Goal: Check status: Check status

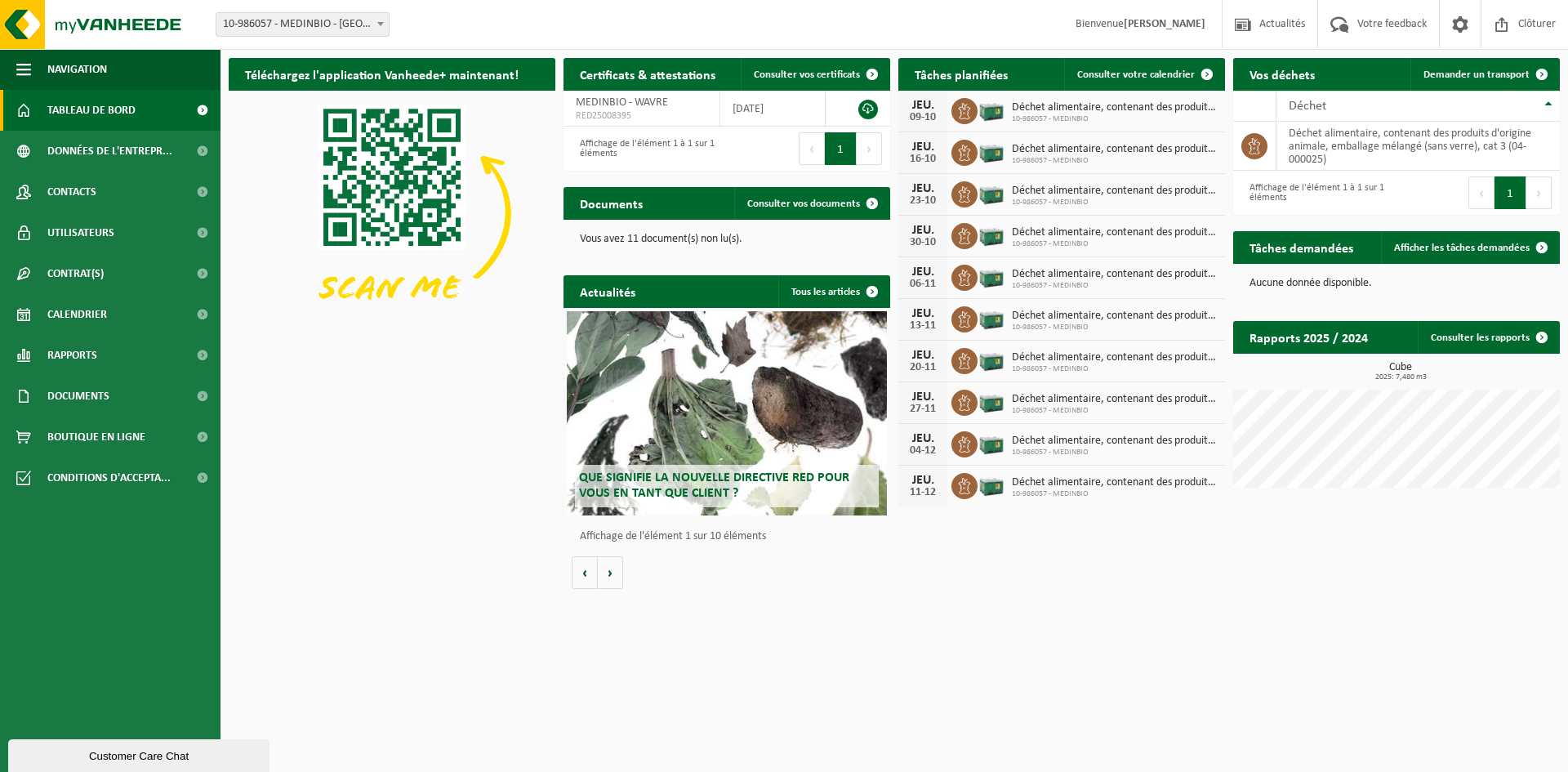
click at [1052, 106] on span "Déchet alimentaire, contenant des produits d'origine animale, emballage mélangé…" at bounding box center [1114, 108] width 205 height 13
click at [80, 314] on span "Calendrier" at bounding box center [77, 314] width 59 height 40
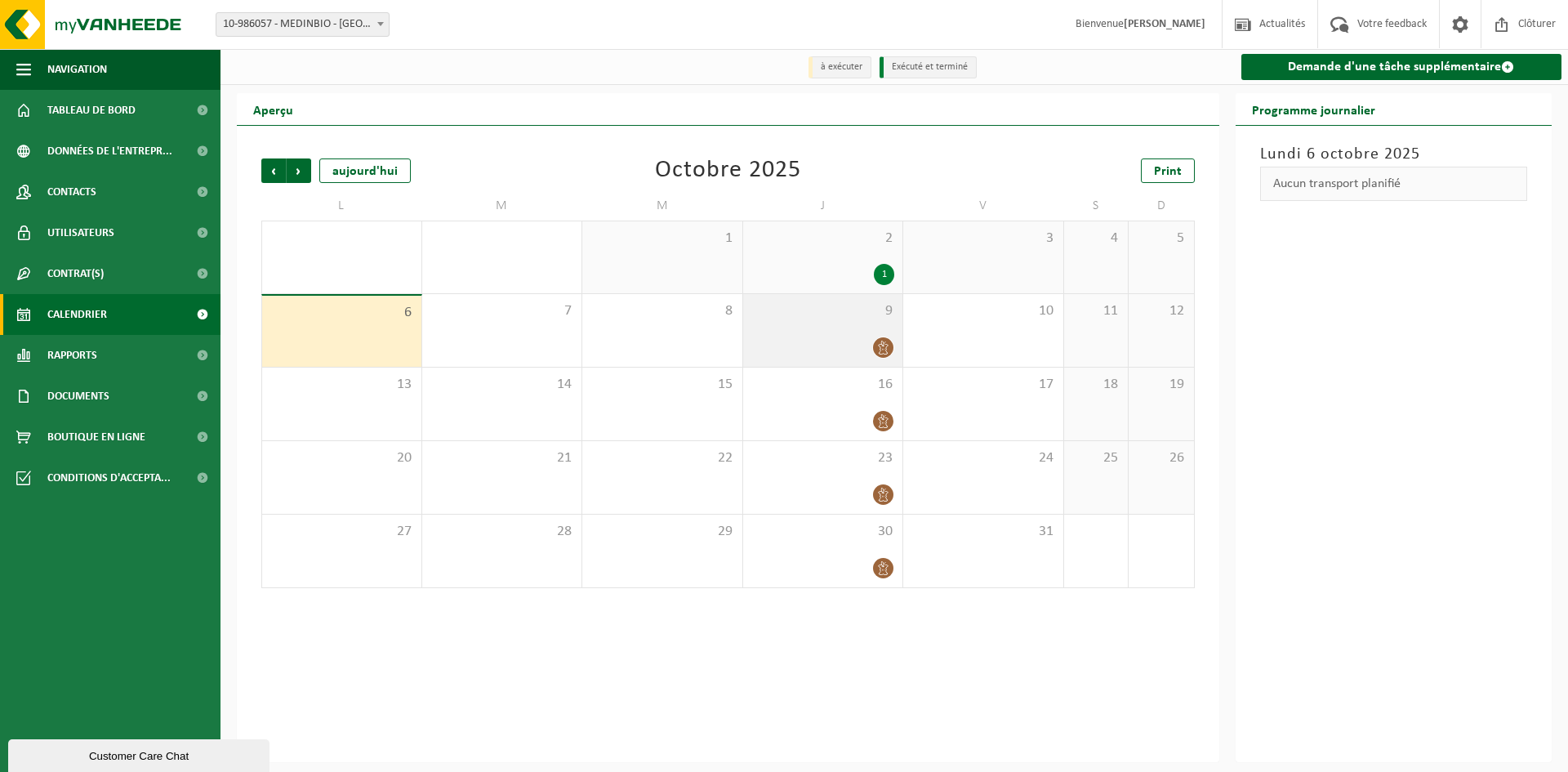
click at [863, 334] on div "9" at bounding box center [824, 330] width 160 height 72
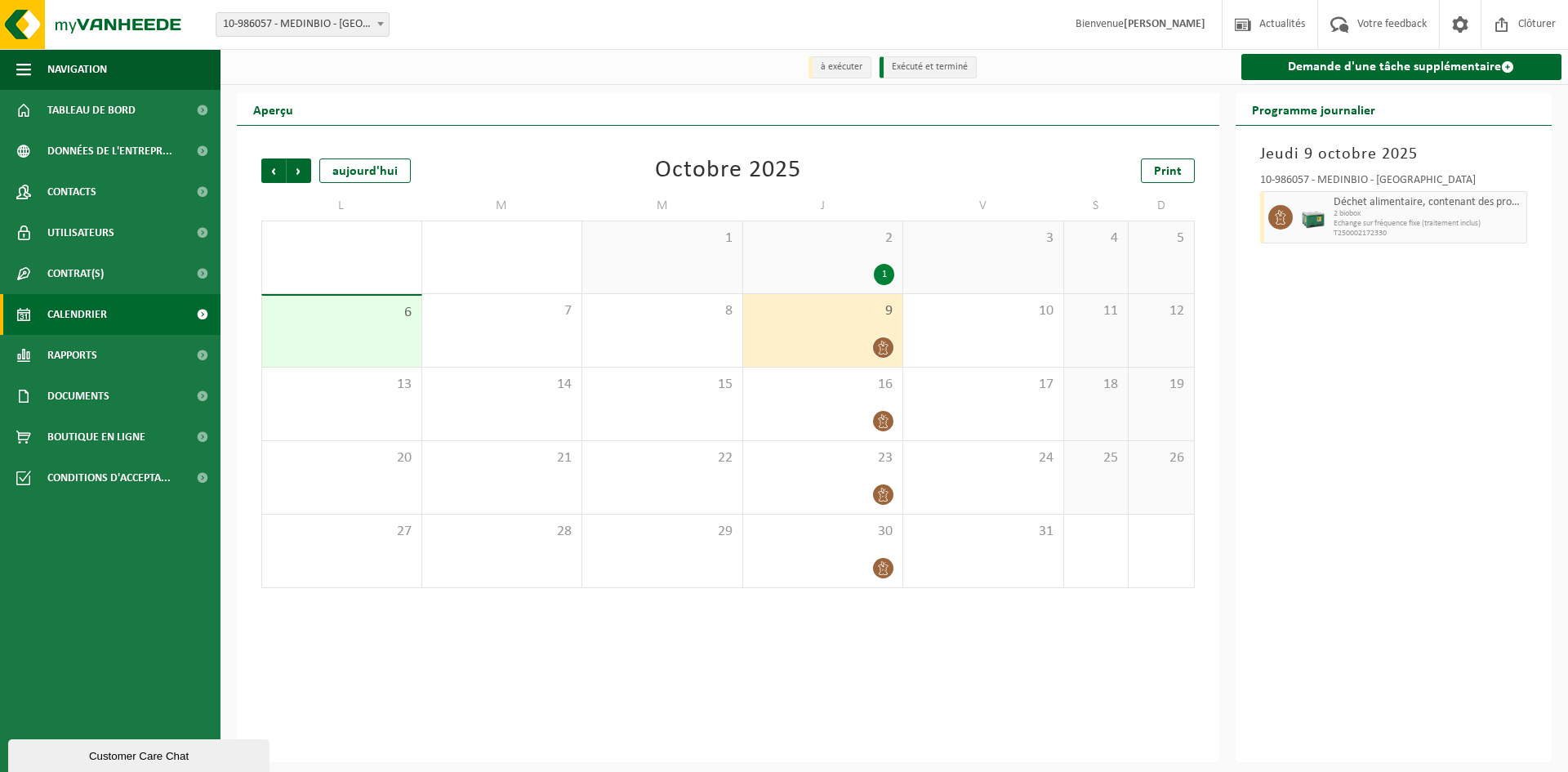
click at [888, 278] on div "1" at bounding box center [885, 275] width 21 height 22
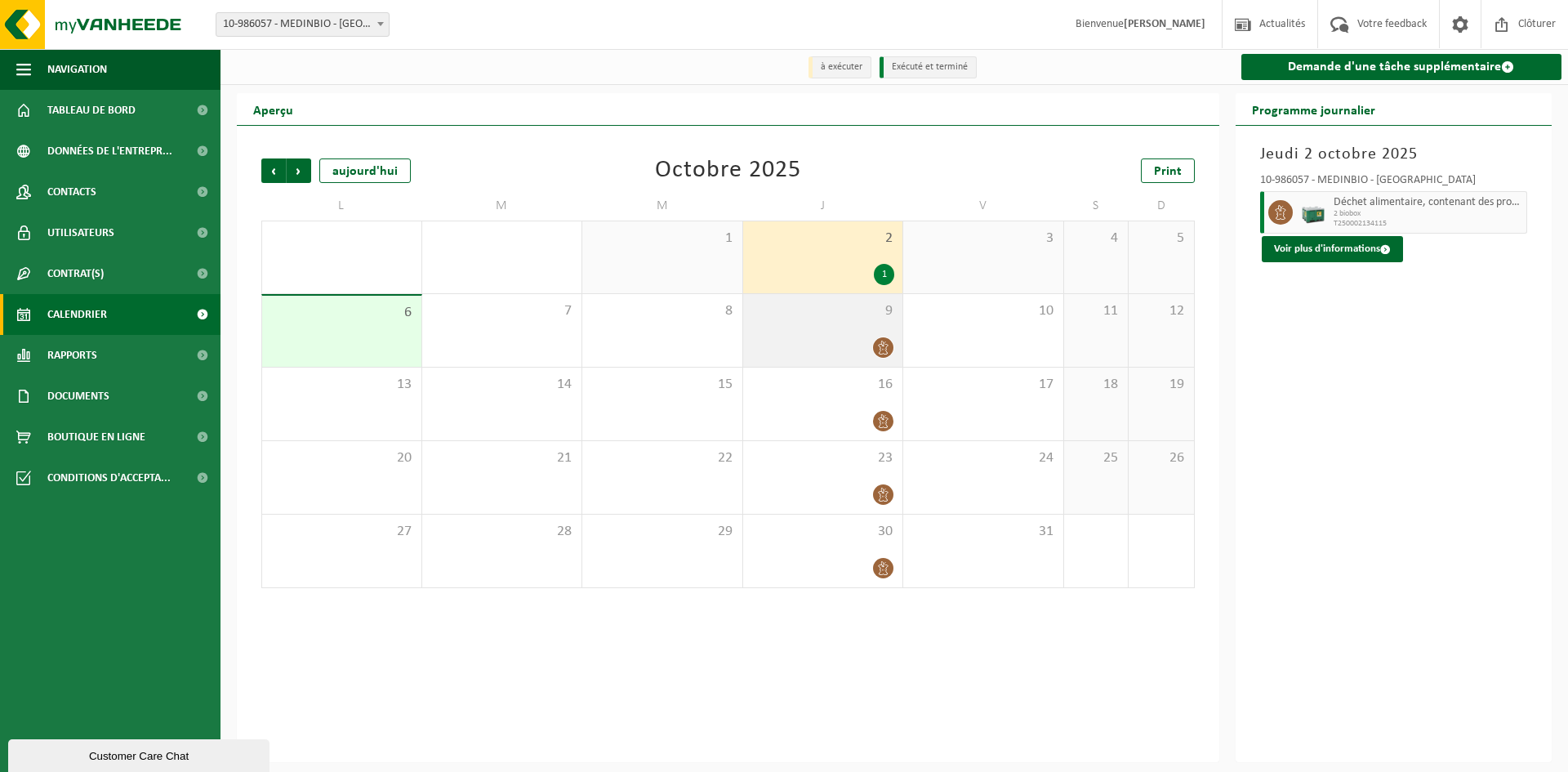
click at [850, 349] on div at bounding box center [823, 348] width 144 height 22
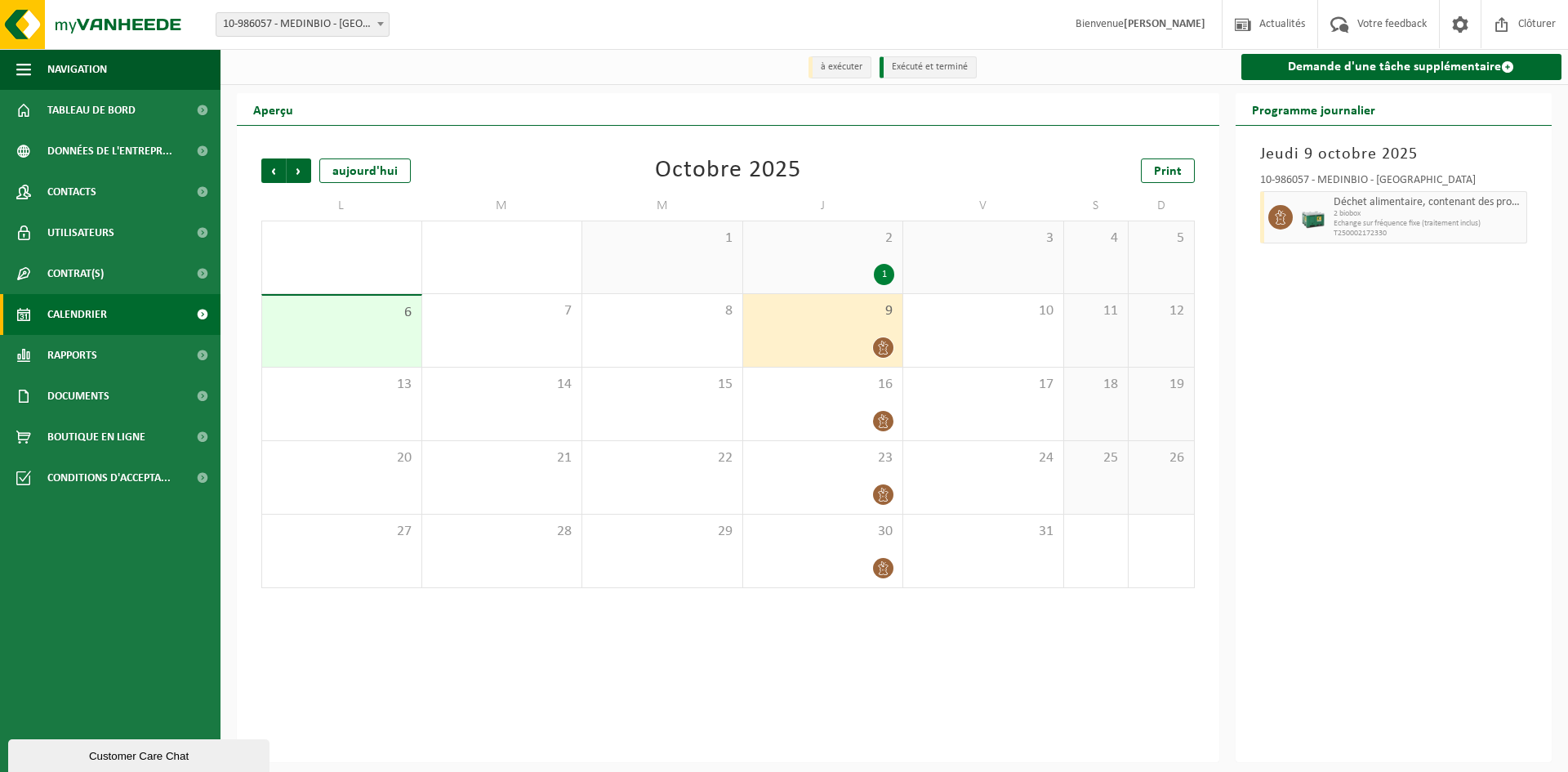
click at [886, 348] on icon at bounding box center [883, 348] width 14 height 14
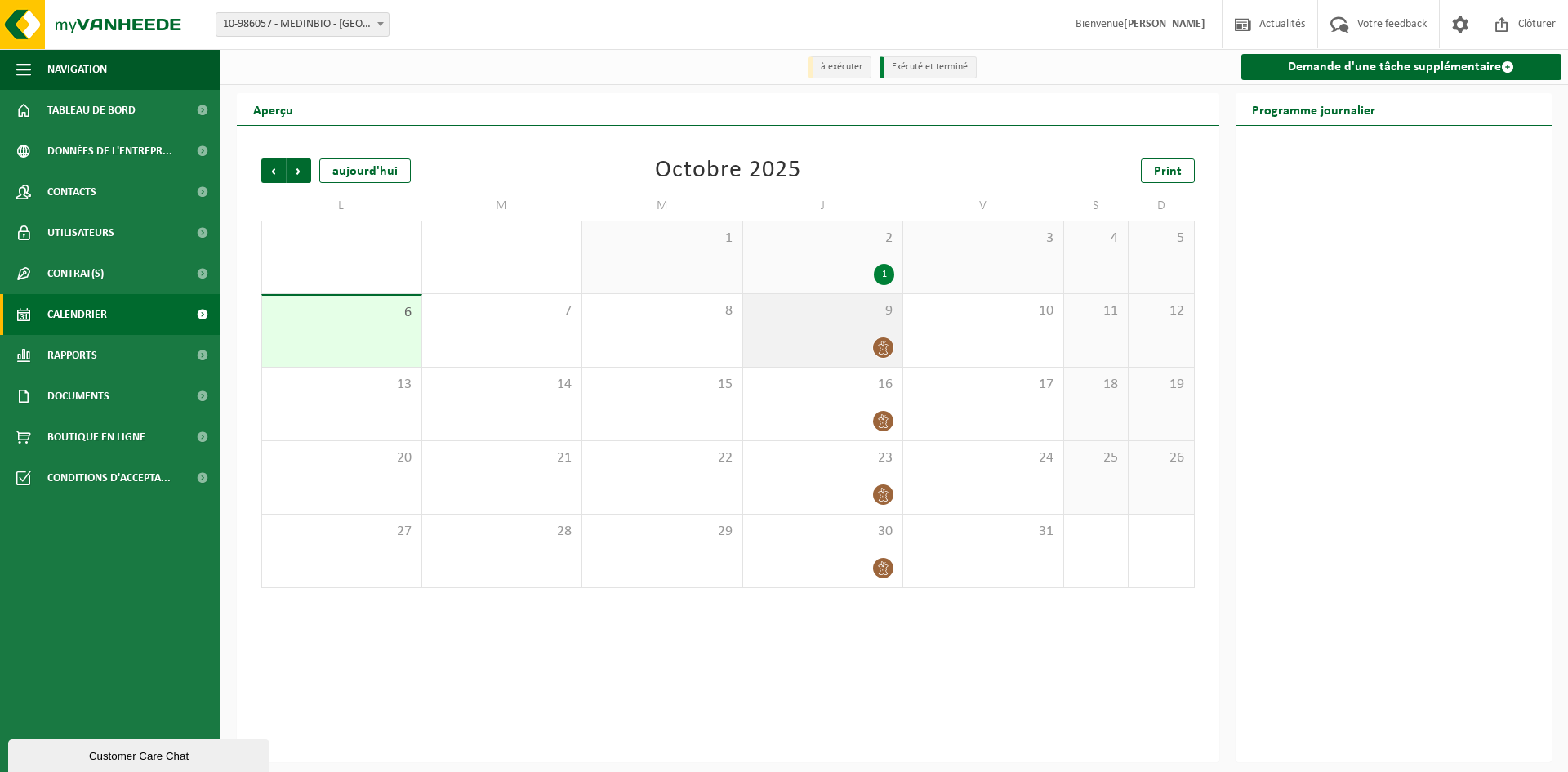
click at [886, 348] on icon at bounding box center [883, 348] width 14 height 14
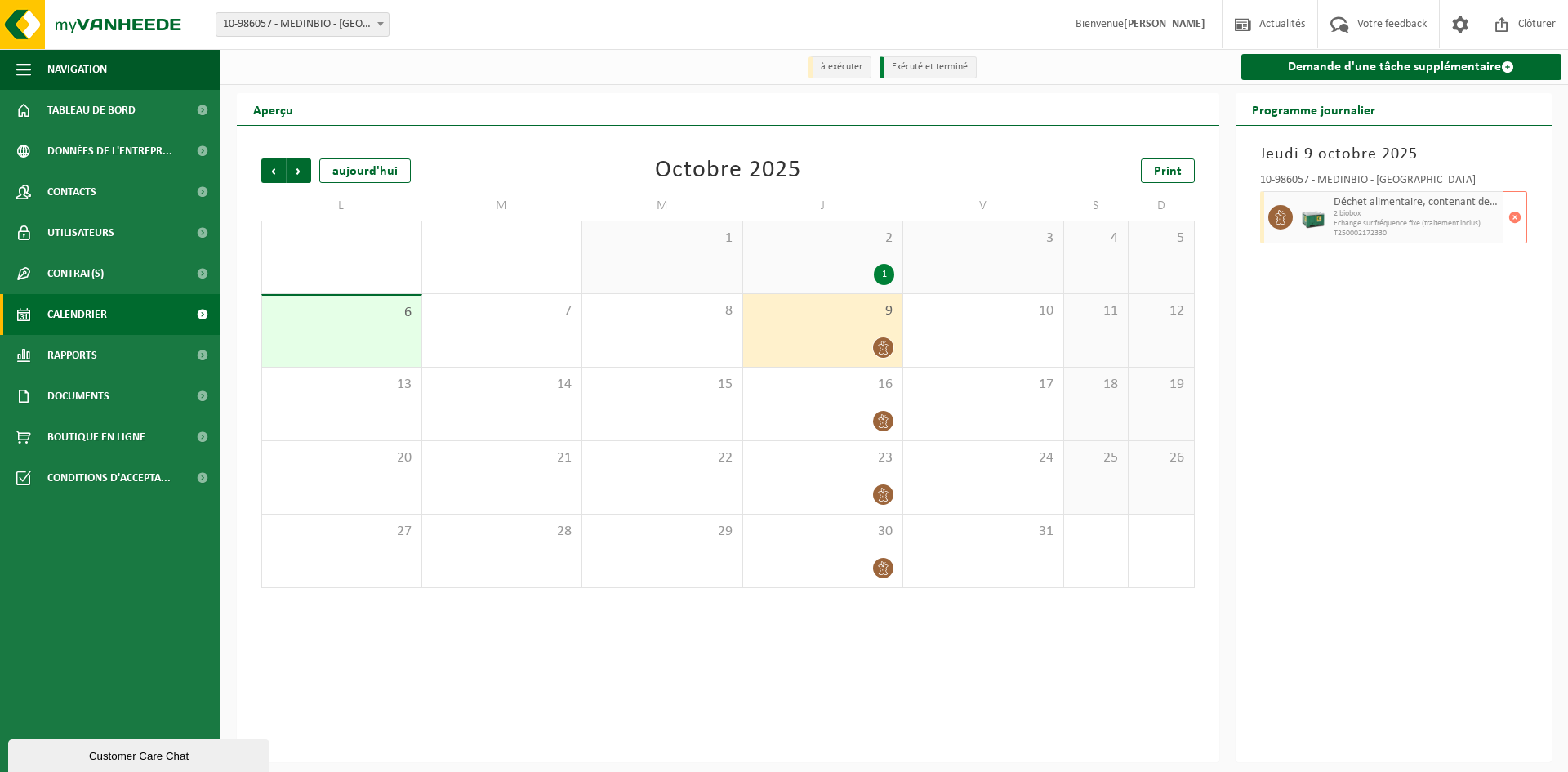
click at [1388, 225] on span "Echange sur fréquence fixe (traitement inclus)" at bounding box center [1417, 223] width 166 height 9
click at [1510, 218] on span "button" at bounding box center [1515, 218] width 13 height 33
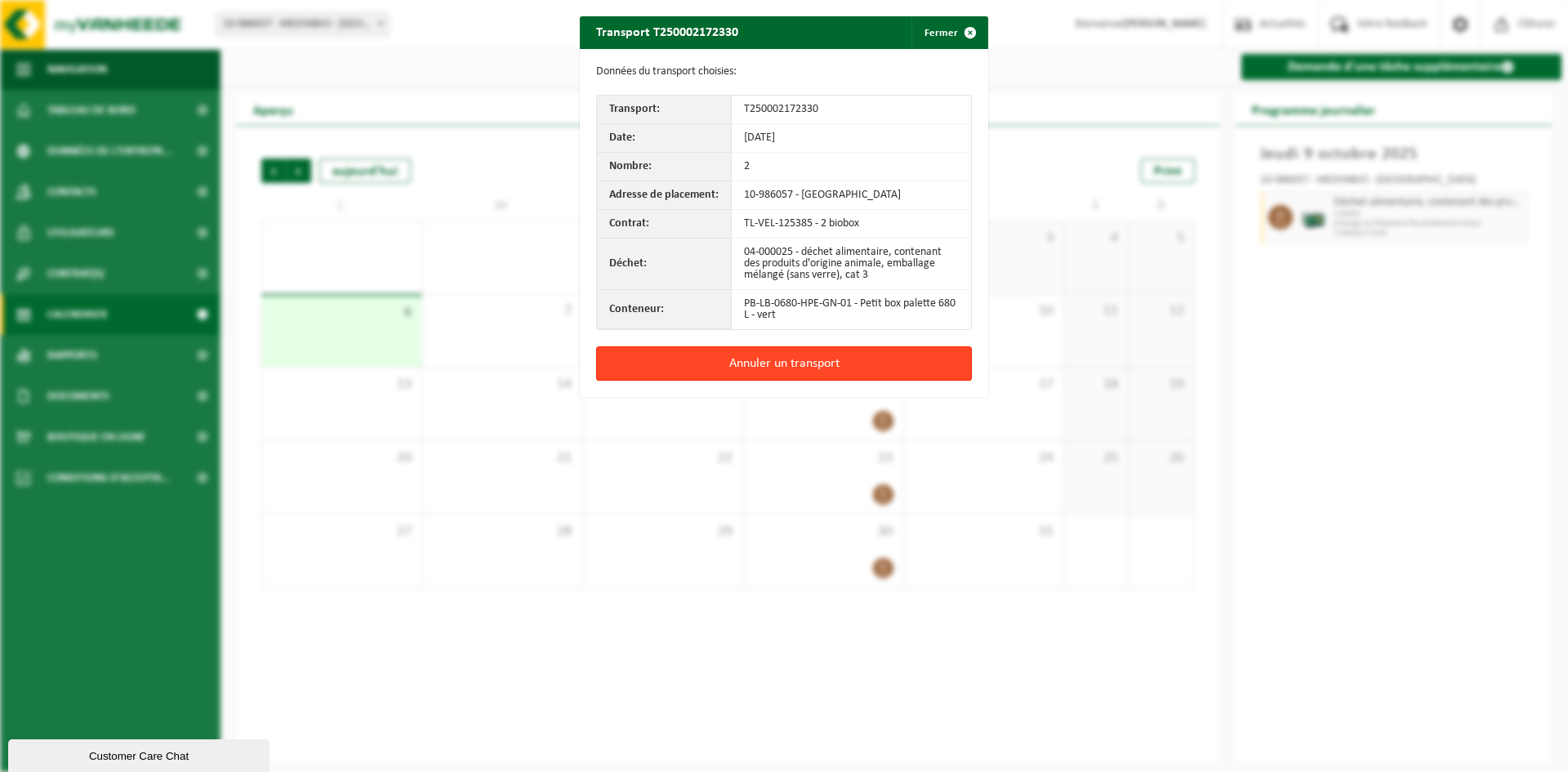
click at [794, 372] on button "Annuler un transport" at bounding box center [784, 363] width 376 height 34
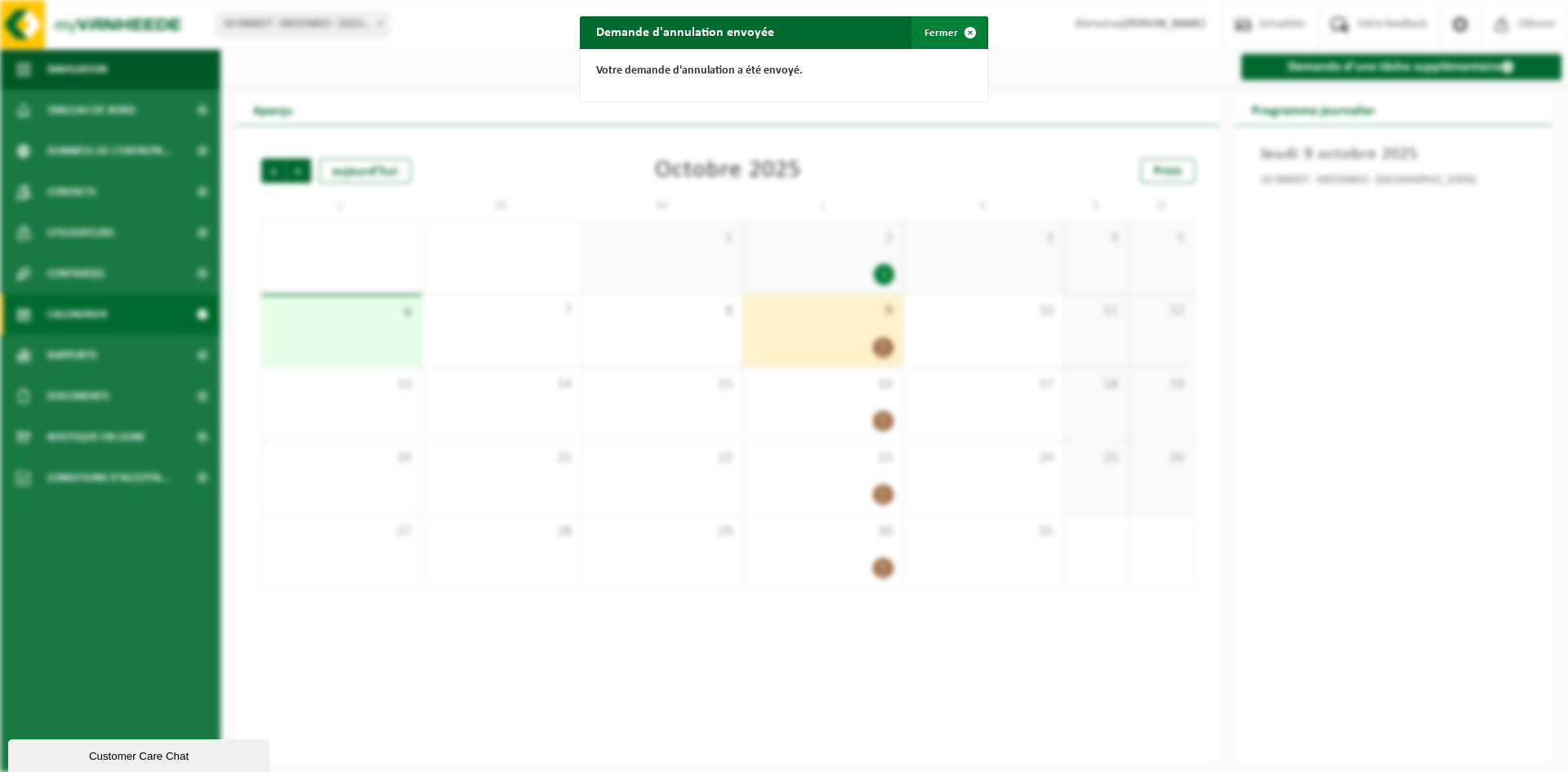
click at [970, 24] on span "button" at bounding box center [971, 33] width 33 height 33
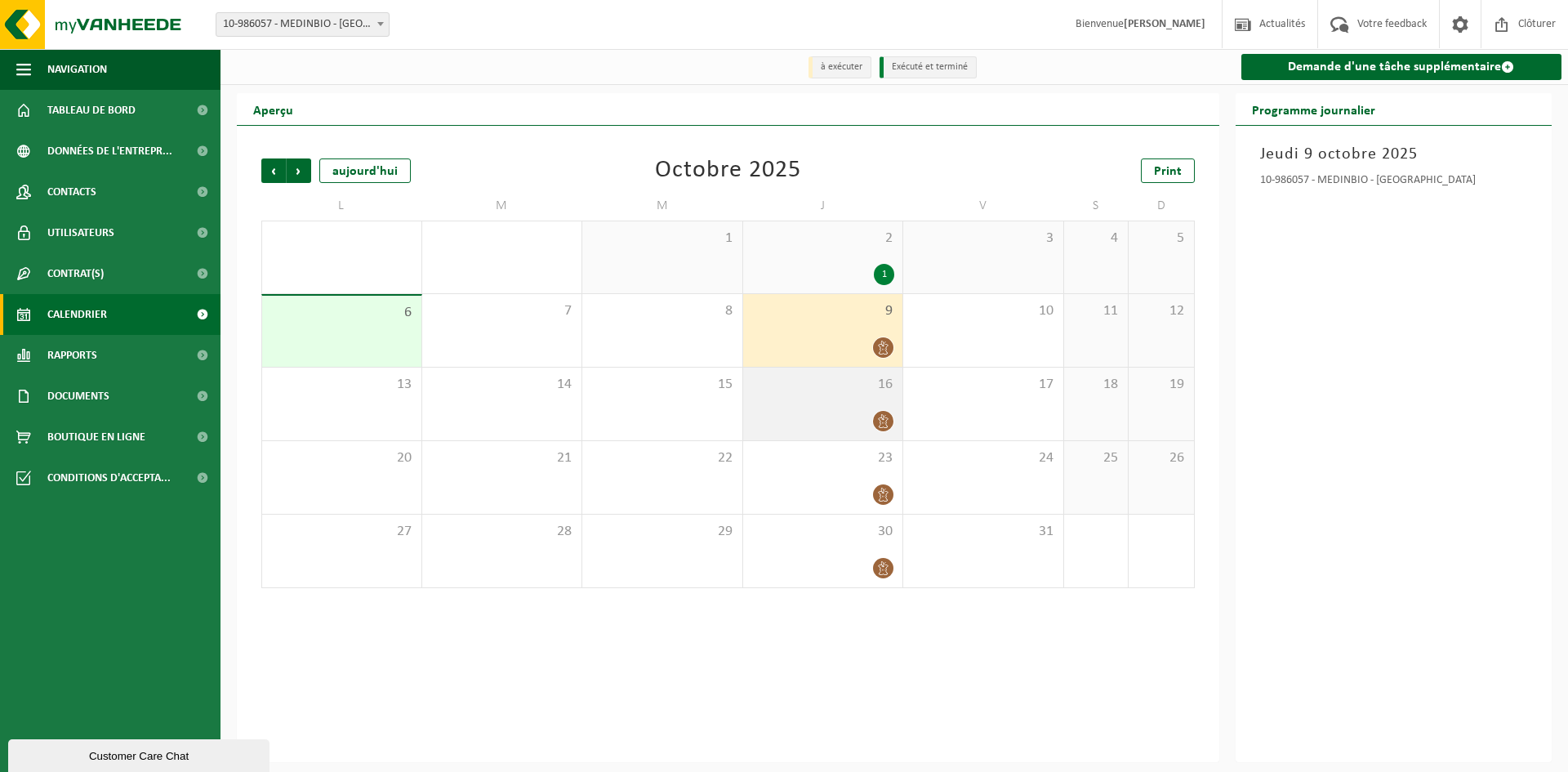
click at [827, 401] on div "16" at bounding box center [824, 404] width 160 height 72
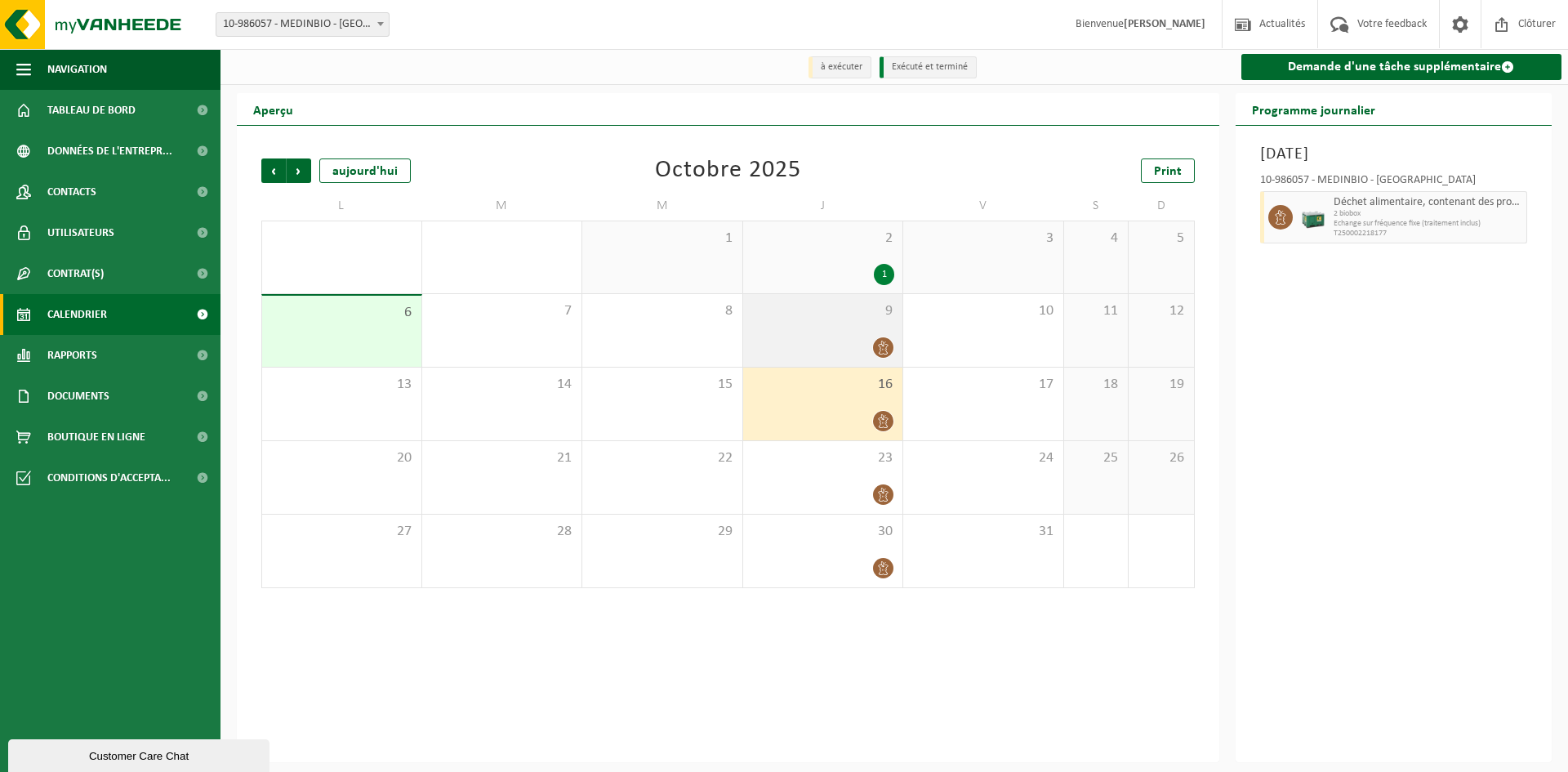
click at [840, 320] on span "9" at bounding box center [823, 311] width 144 height 18
